Goal: Communication & Community: Answer question/provide support

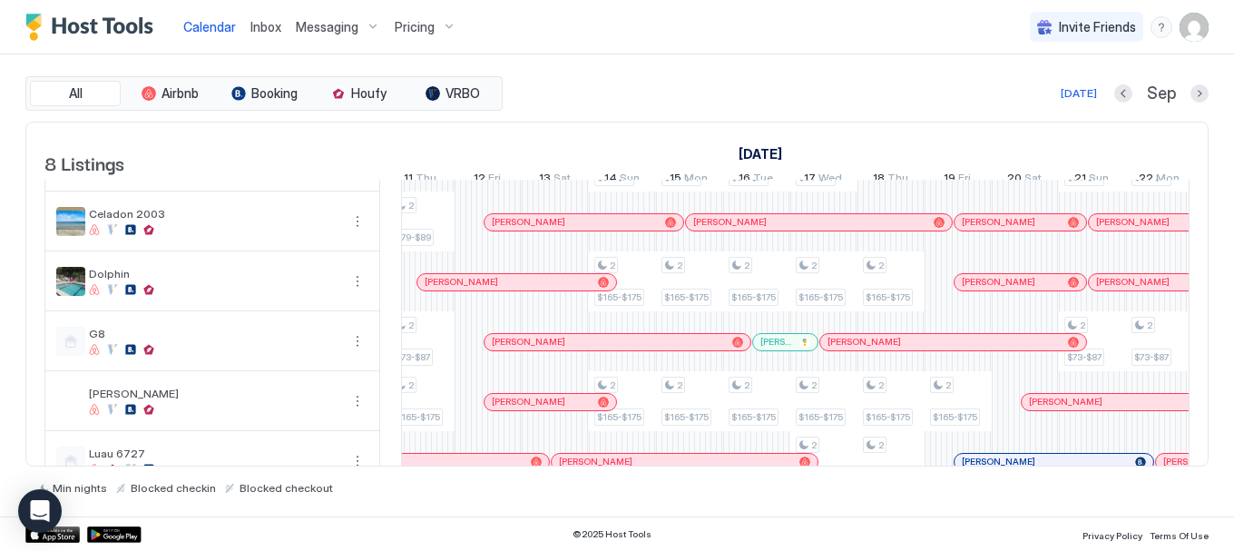
scroll to position [220, 0]
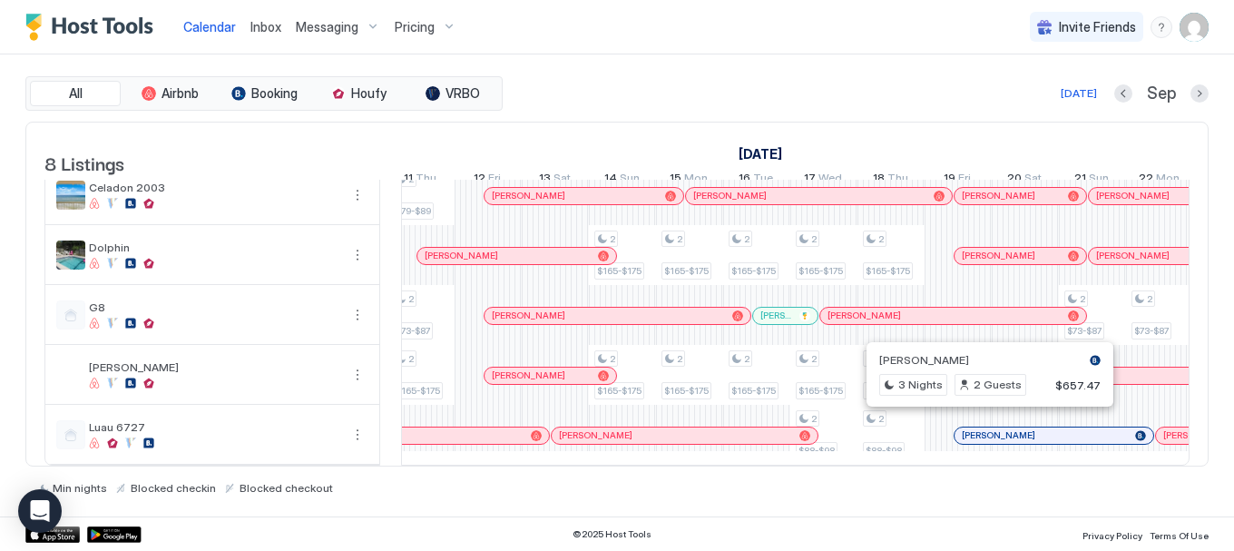
click at [982, 428] on div at bounding box center [981, 435] width 15 height 15
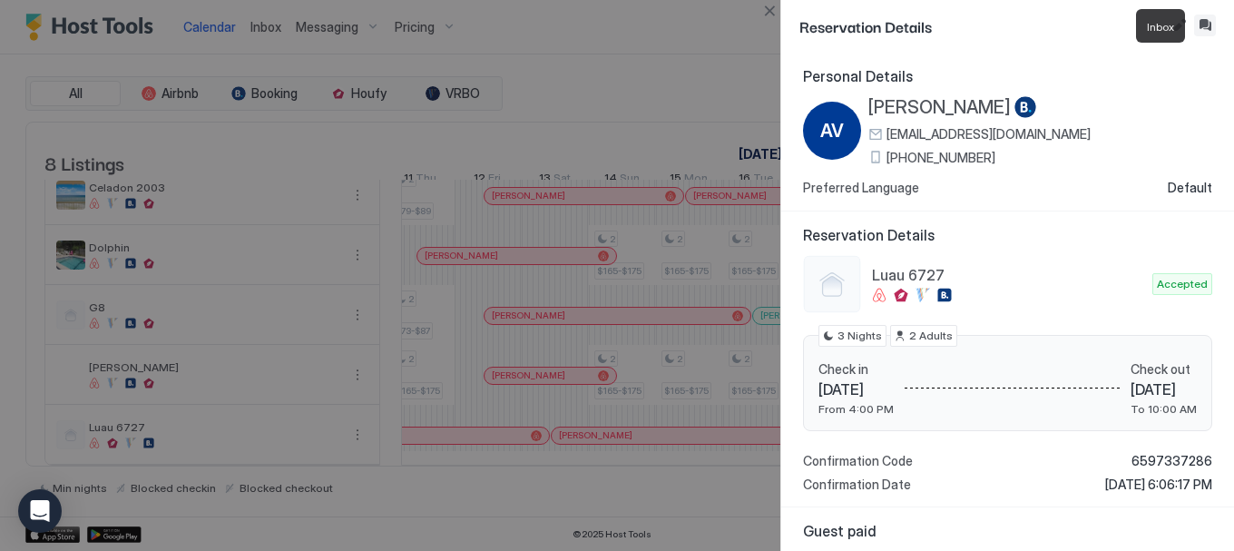
click at [1204, 24] on button "Inbox" at bounding box center [1205, 26] width 22 height 22
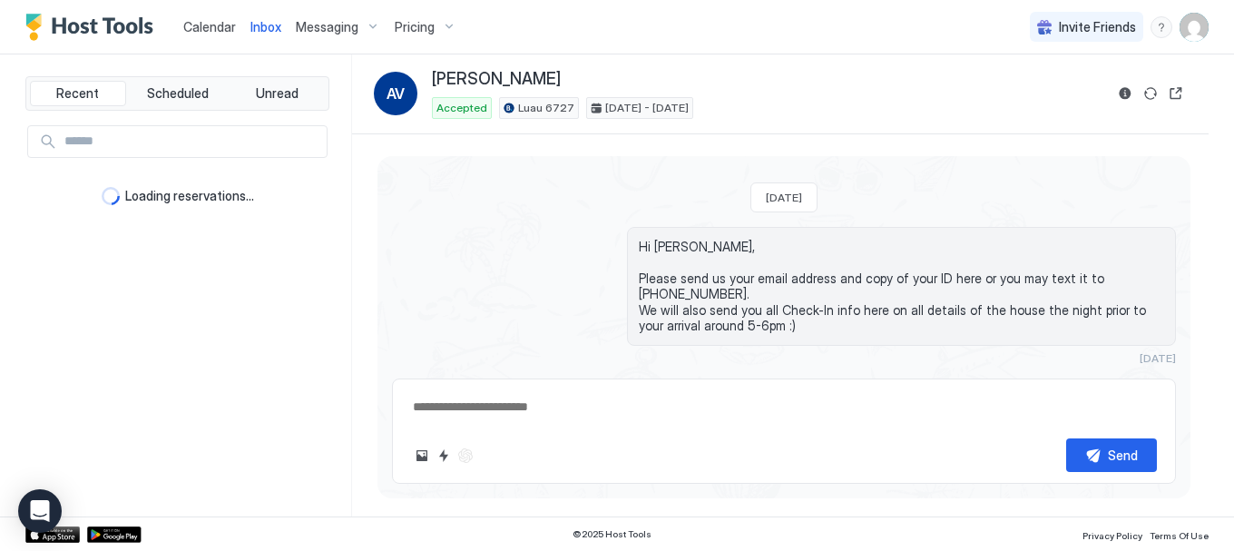
scroll to position [89, 0]
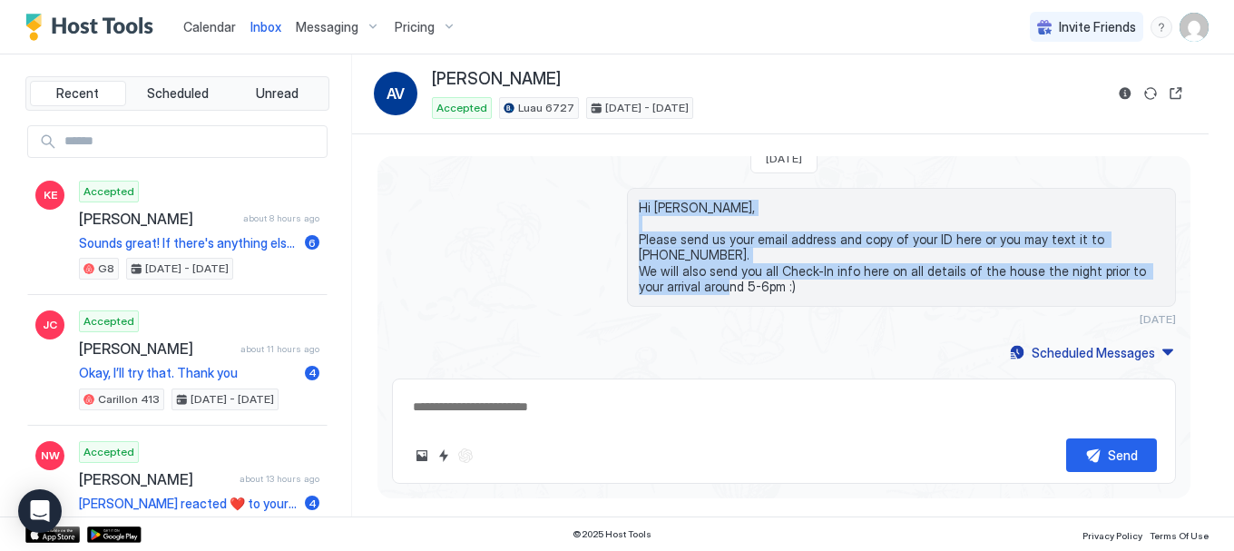
drag, startPoint x: 780, startPoint y: 285, endPoint x: 634, endPoint y: 196, distance: 171.0
click at [634, 196] on div "Hi [PERSON_NAME], Please send us your email address and copy of your ID here or…" at bounding box center [901, 247] width 549 height 119
copy span "Hi [PERSON_NAME], Please send us your email address and copy of your ID here or…"
click at [526, 408] on textarea at bounding box center [784, 407] width 746 height 34
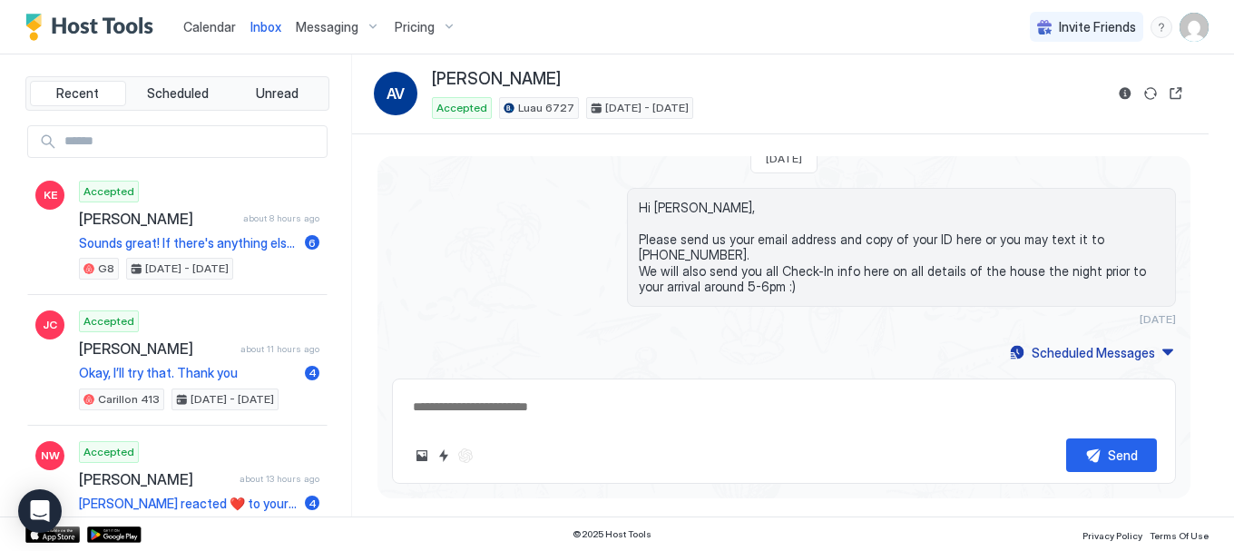
paste textarea "**********"
type textarea "*"
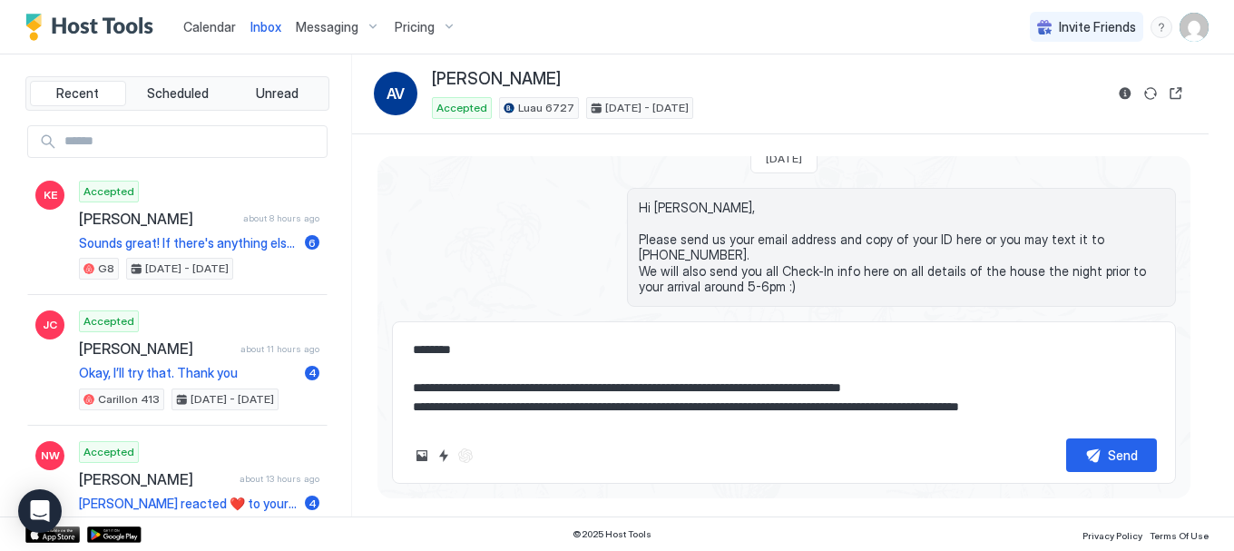
type textarea "**********"
click at [1113, 463] on div "Send" at bounding box center [1123, 454] width 30 height 19
type textarea "*"
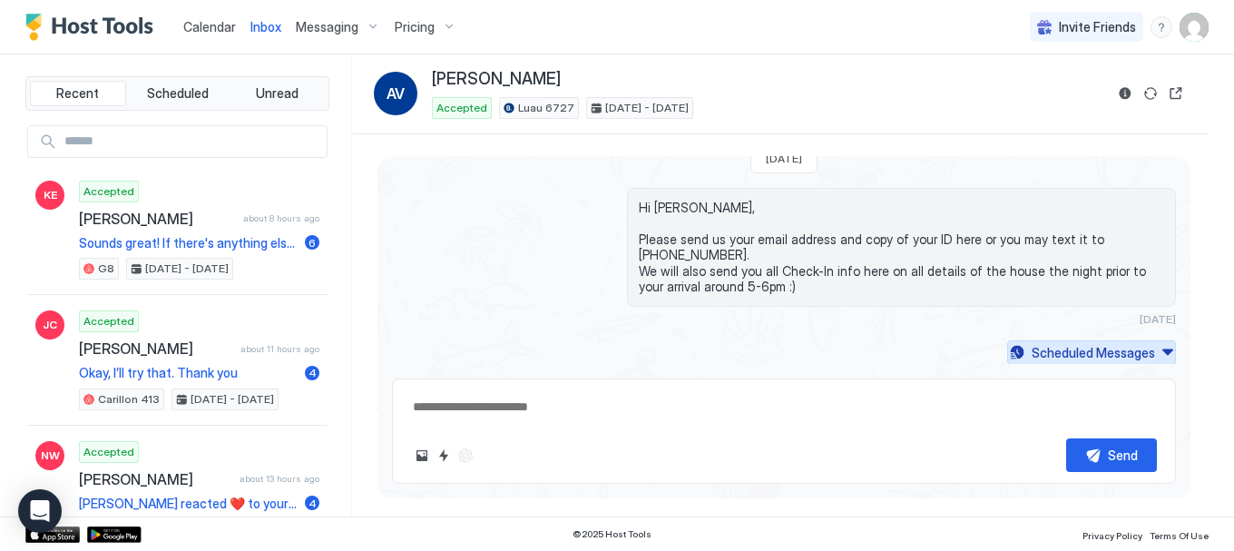
click at [1146, 346] on button "Scheduled Messages" at bounding box center [1091, 352] width 169 height 24
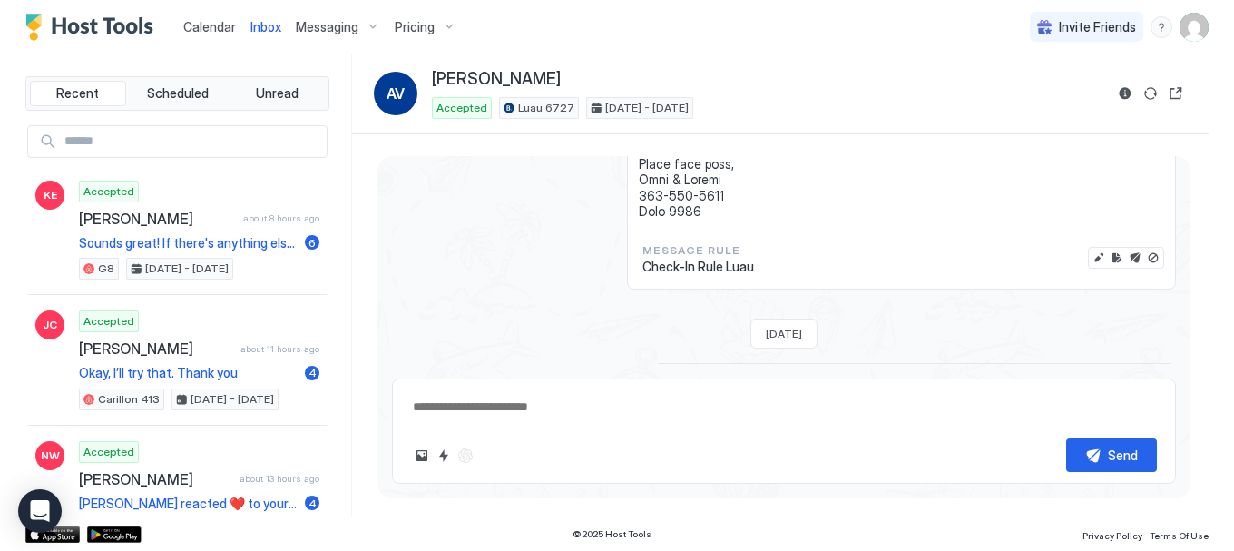
scroll to position [1299, 0]
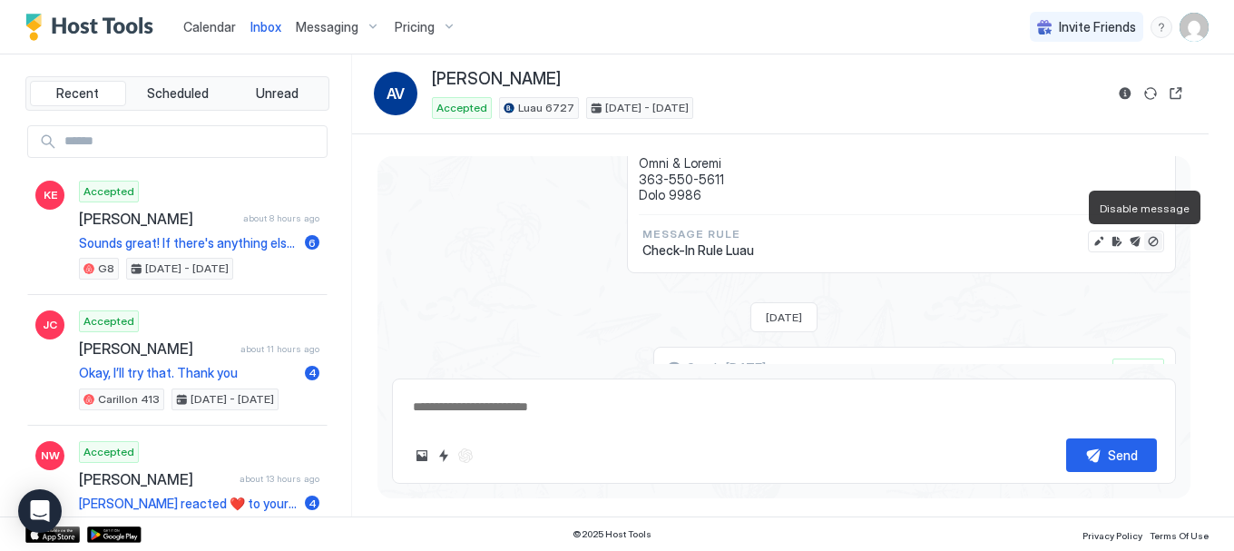
click at [1144, 242] on button "Disable message" at bounding box center [1153, 241] width 18 height 18
type textarea "*"
click at [220, 31] on span "Calendar" at bounding box center [209, 26] width 53 height 15
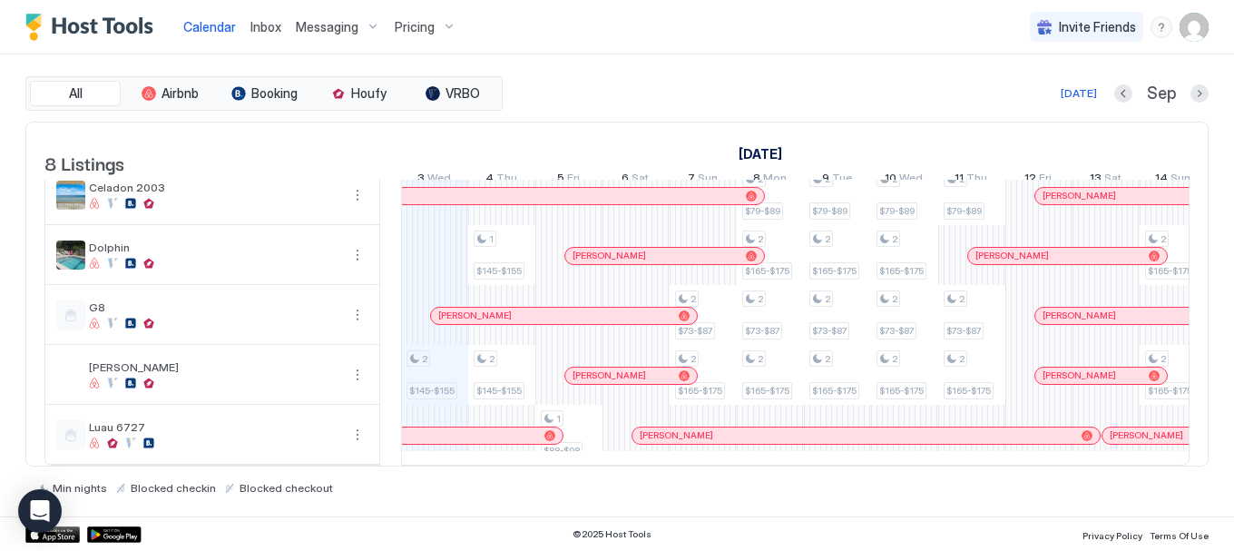
scroll to position [220, 0]
